Goal: Information Seeking & Learning: Learn about a topic

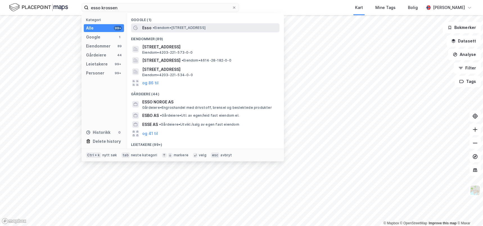
click at [172, 30] on span "• Eiendom • [STREET_ADDRESS]" at bounding box center [179, 28] width 53 height 5
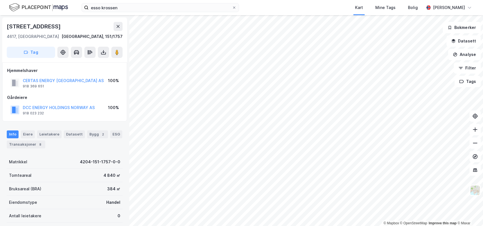
click at [82, 152] on div "Info Eiere Leietakere Datasett Bygg 2 ESG Transaksjoner 8 Matrikkel 4204-151-17…" at bounding box center [65, 212] width 116 height 176
click at [37, 143] on div "8" at bounding box center [40, 145] width 6 height 6
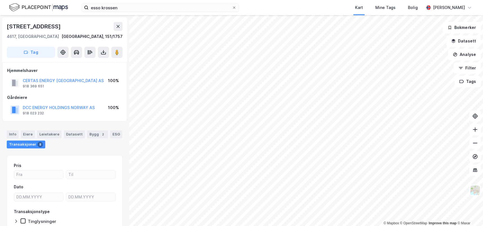
scroll to position [34, 0]
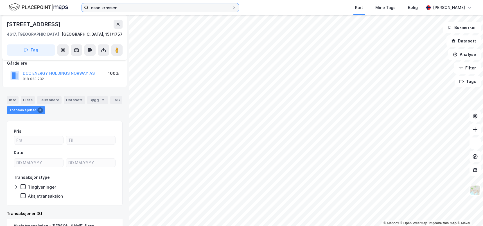
click at [174, 8] on input "esso krossen" at bounding box center [160, 7] width 143 height 8
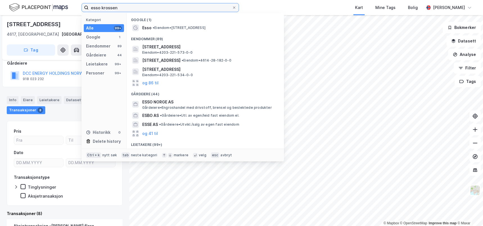
click at [174, 8] on input "esso krossen" at bounding box center [160, 7] width 143 height 8
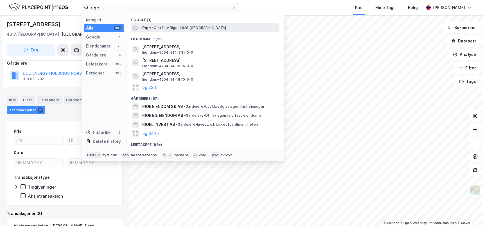
click at [195, 30] on span "• Område • Rige, 4628 Kristiansand" at bounding box center [189, 28] width 74 height 5
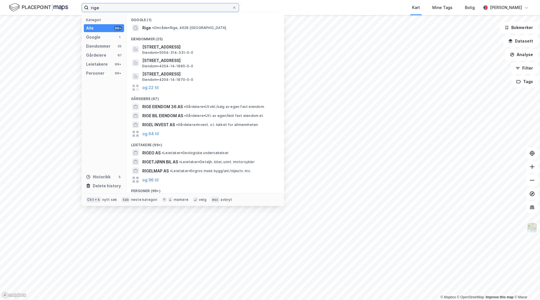
click at [163, 11] on input "rige" at bounding box center [160, 7] width 143 height 8
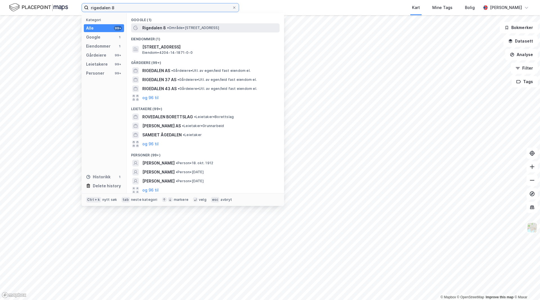
type input "rigedalen 8"
click at [171, 29] on span "• Område • [STREET_ADDRESS]" at bounding box center [193, 28] width 52 height 5
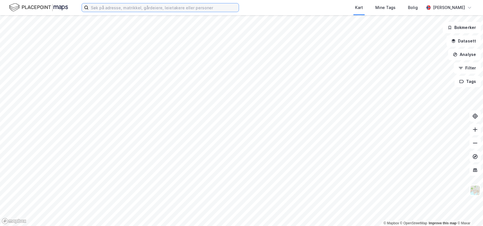
click at [221, 6] on input at bounding box center [164, 7] width 150 height 8
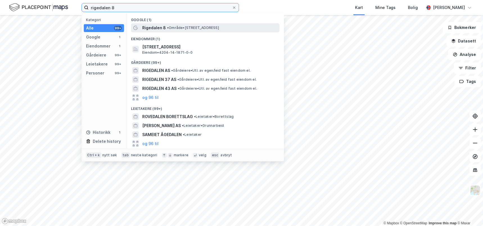
type input "rigedalen 8"
click at [219, 30] on span "• Område • [STREET_ADDRESS]" at bounding box center [193, 28] width 52 height 5
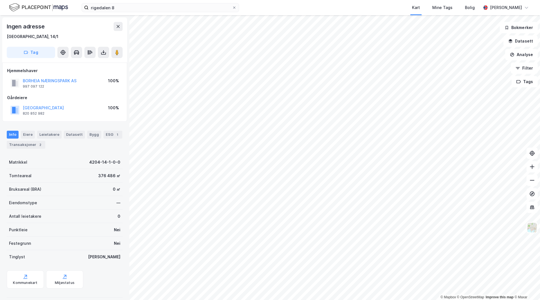
click at [68, 149] on div "Info [PERSON_NAME] Datasett Bygg ESG 1 Transaksjoner 2" at bounding box center [64, 137] width 129 height 27
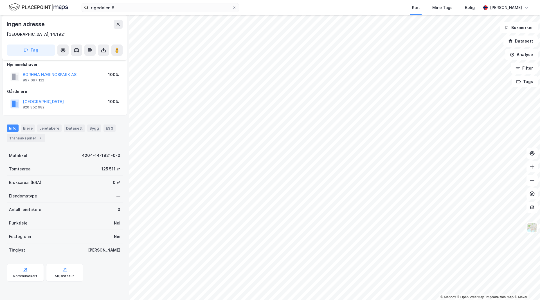
click at [64, 194] on div "Eiendomstype —" at bounding box center [65, 196] width 116 height 14
click at [72, 128] on div "Datasett" at bounding box center [74, 127] width 21 height 7
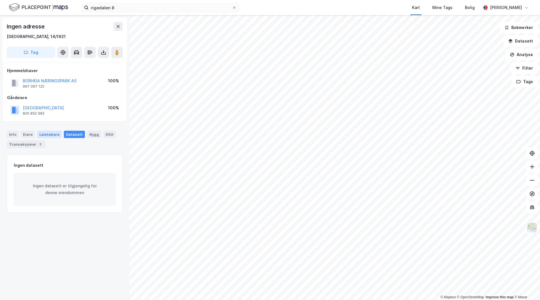
click at [46, 132] on div "Leietakere" at bounding box center [49, 134] width 24 height 7
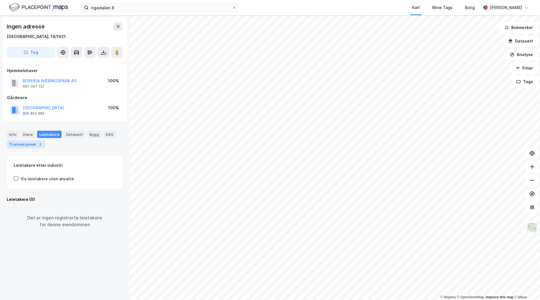
click at [30, 143] on div "Transaksjoner 2" at bounding box center [26, 144] width 39 height 8
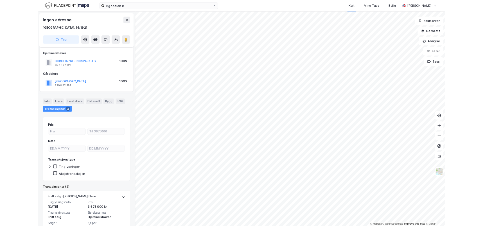
scroll to position [75, 0]
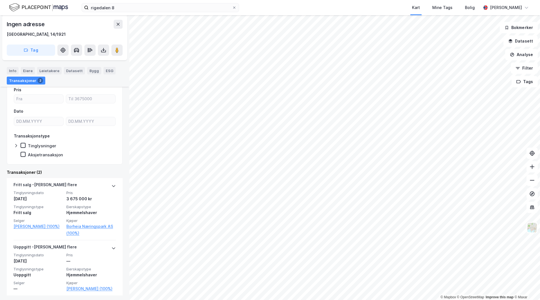
click at [85, 168] on div "Pris Dato Transaksjonstype Tinglysninger Aksjetransaksjon Transaksjoner (2) [PE…" at bounding box center [65, 190] width 116 height 223
